Goal: Information Seeking & Learning: Learn about a topic

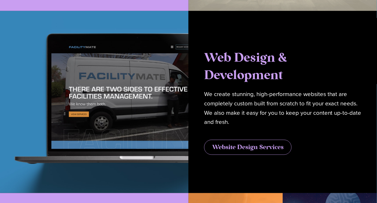
scroll to position [1388, 0]
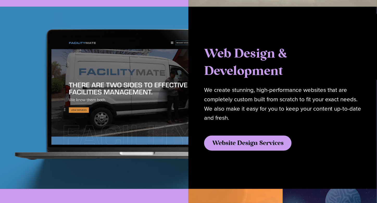
click at [274, 140] on span "Website Design Services" at bounding box center [247, 143] width 71 height 6
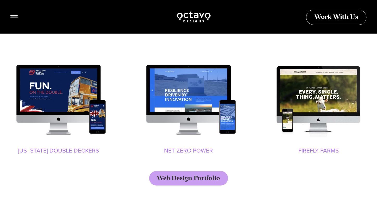
scroll to position [576, 0]
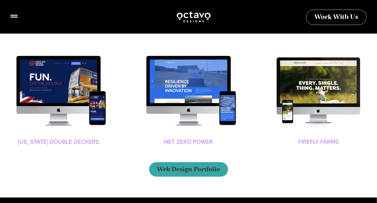
click at [207, 167] on span "Web Design Portfolio" at bounding box center [188, 169] width 63 height 6
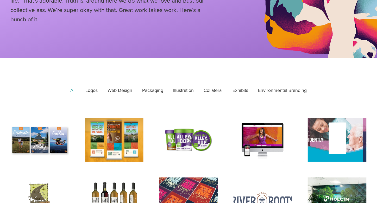
scroll to position [78, 0]
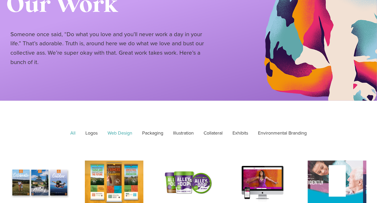
click at [128, 134] on link "Web Design" at bounding box center [120, 133] width 32 height 13
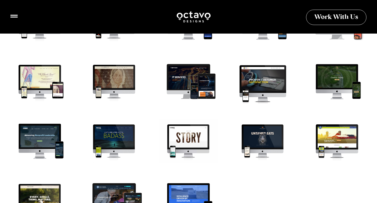
scroll to position [260, 0]
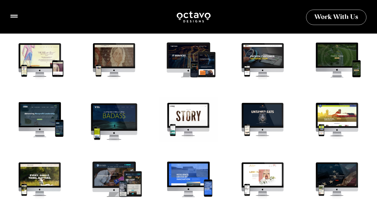
click at [117, 123] on div "Hippy Viking Website" at bounding box center [114, 122] width 65 height 48
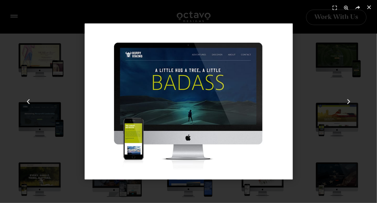
click at [317, 82] on div "12 / 41" at bounding box center [188, 101] width 341 height 166
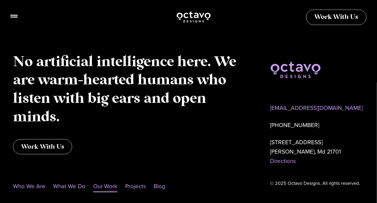
scroll to position [805, 0]
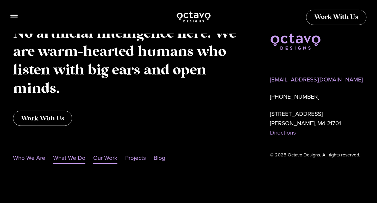
click at [73, 158] on link "What We Do" at bounding box center [69, 158] width 32 height 12
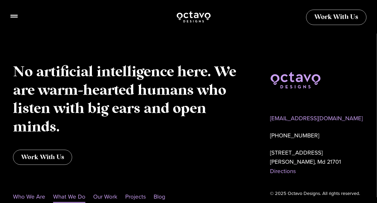
scroll to position [1683, 0]
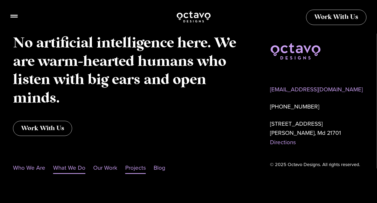
click at [142, 162] on link "Projects" at bounding box center [135, 168] width 21 height 12
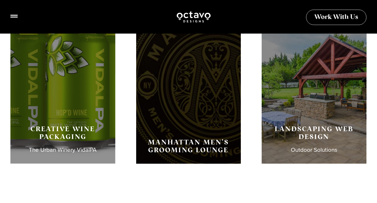
scroll to position [720, 0]
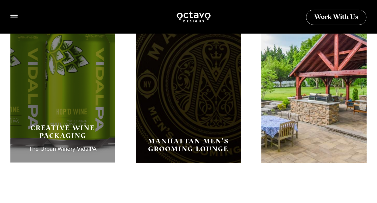
click at [324, 126] on h3 "Landscaping Web Design" at bounding box center [314, 132] width 87 height 16
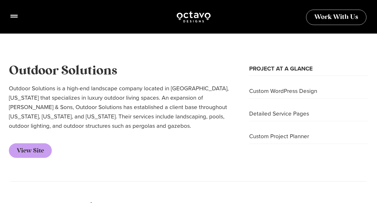
scroll to position [182, 0]
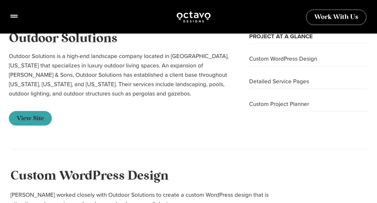
click at [29, 121] on span "View Site" at bounding box center [30, 118] width 27 height 6
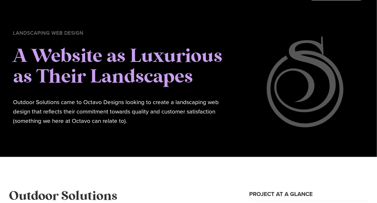
scroll to position [0, 0]
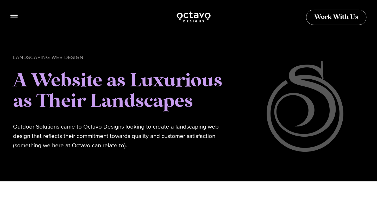
click at [190, 14] on img at bounding box center [193, 16] width 35 height 13
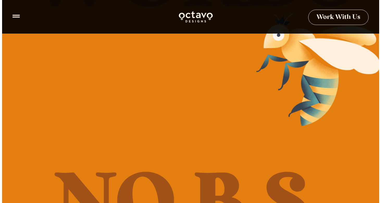
scroll to position [148, 0]
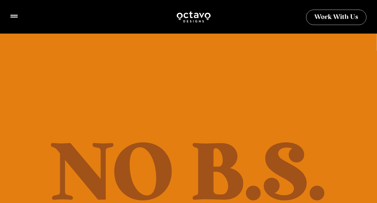
click at [18, 19] on div at bounding box center [194, 16] width 356 height 13
click at [16, 17] on icon at bounding box center [13, 13] width 7 height 7
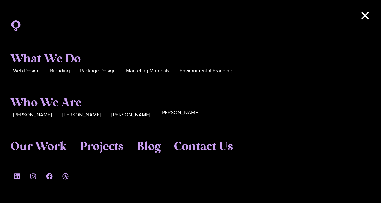
click at [161, 116] on span "[PERSON_NAME]" at bounding box center [180, 113] width 39 height 8
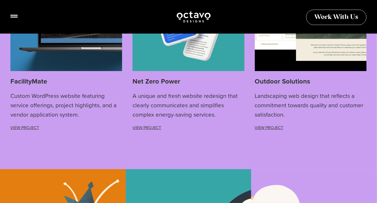
scroll to position [1244, 0]
